Goal: Task Accomplishment & Management: Manage account settings

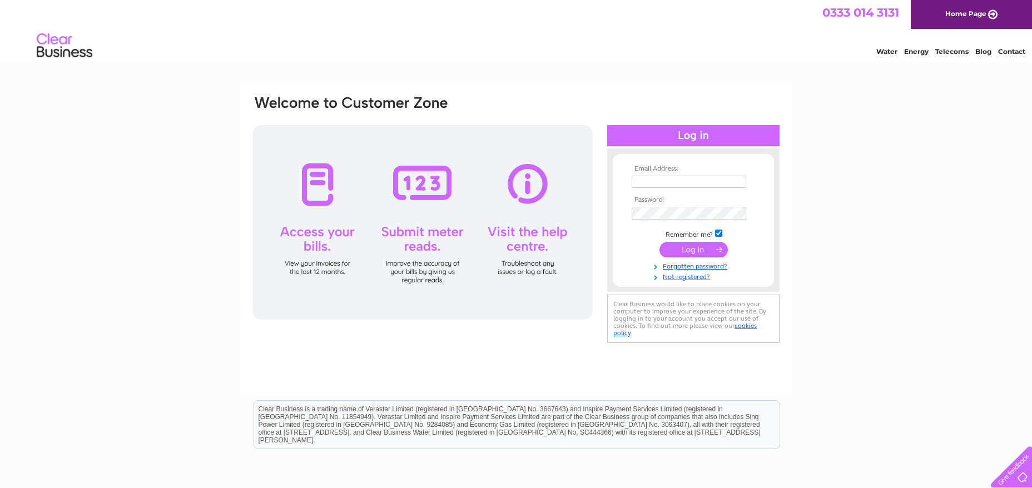
type input "accounts@dunedin-builders-merchants.co.uk"
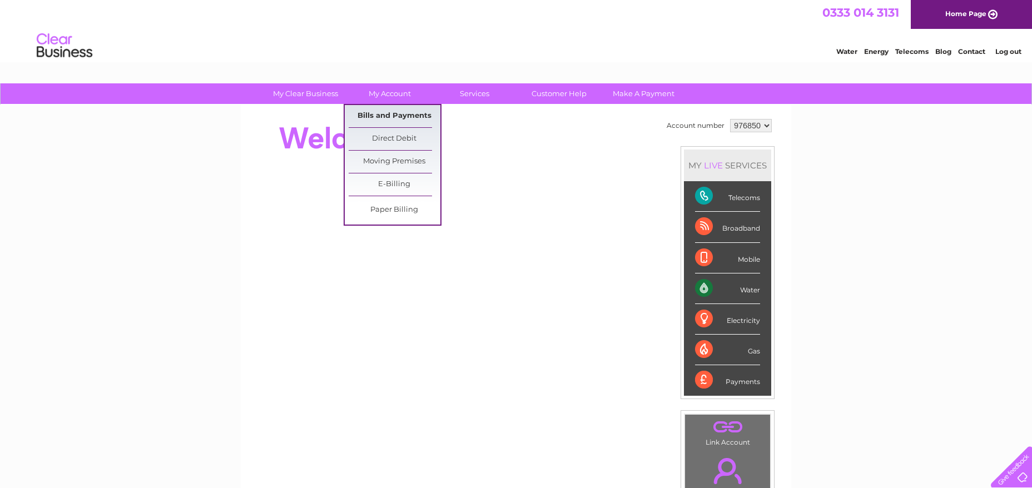
click at [403, 114] on link "Bills and Payments" at bounding box center [395, 116] width 92 height 22
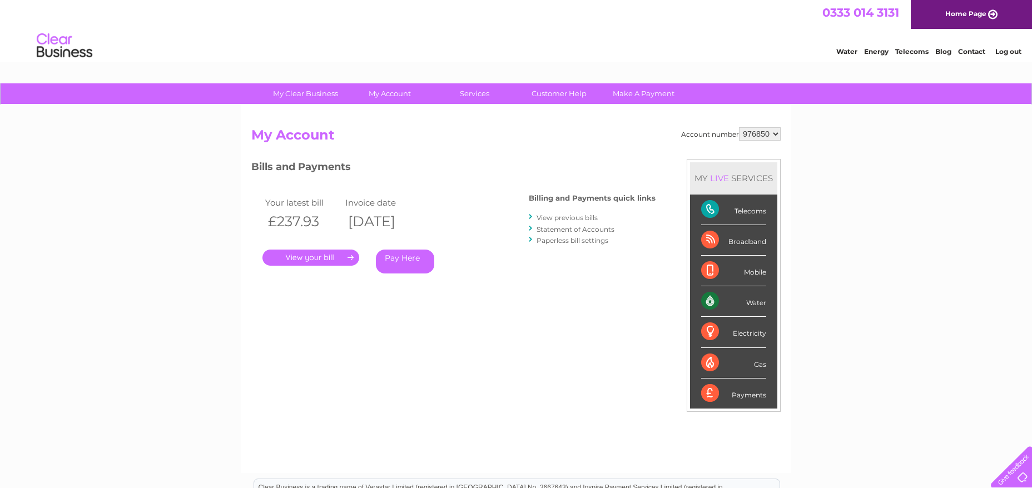
click at [312, 256] on link "." at bounding box center [310, 258] width 97 height 16
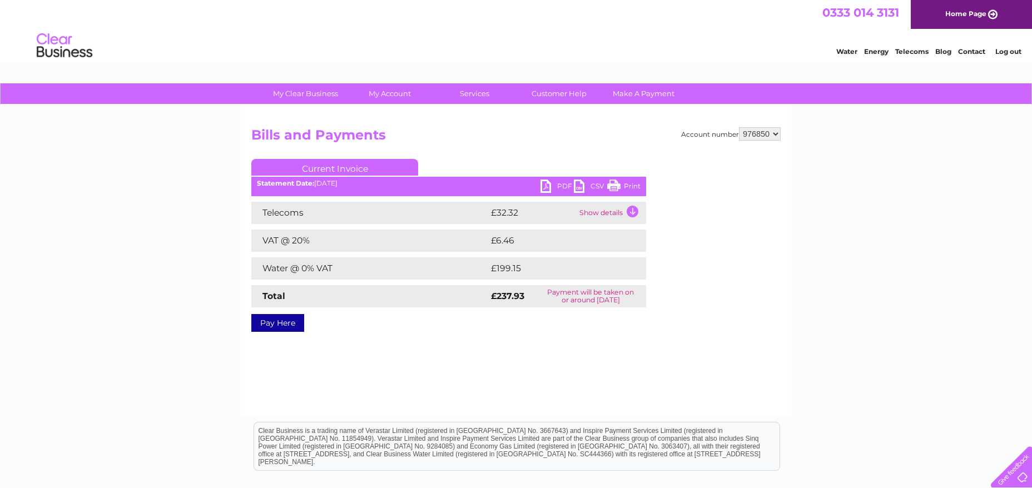
click at [558, 186] on link "PDF" at bounding box center [556, 188] width 33 height 16
